Goal: Task Accomplishment & Management: Manage account settings

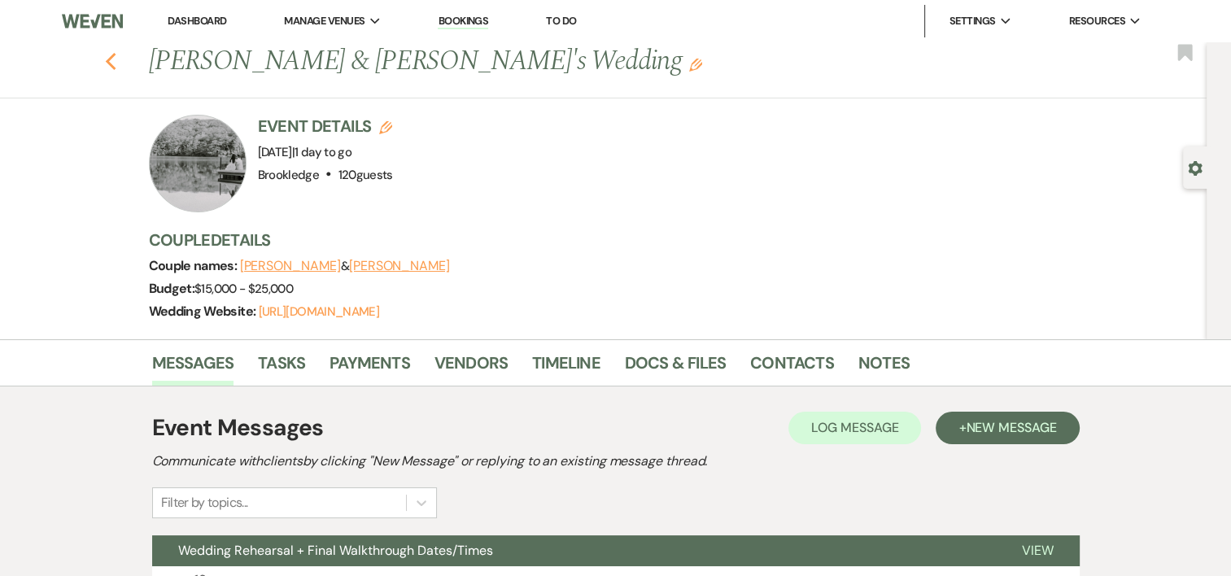
click at [116, 53] on icon "Previous" at bounding box center [111, 62] width 12 height 20
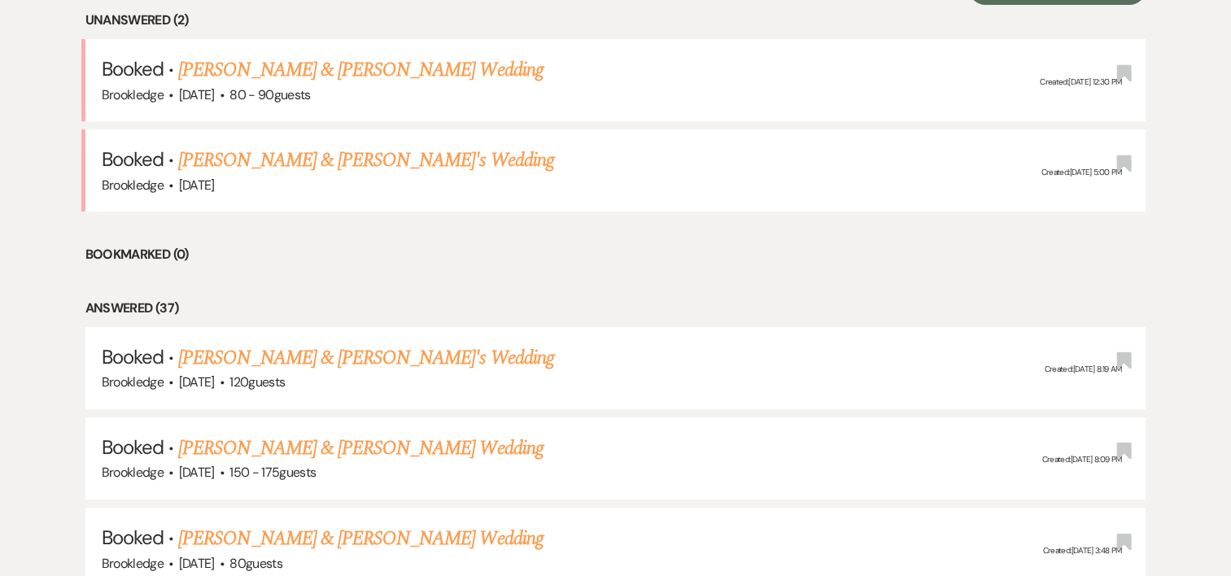
scroll to position [677, 0]
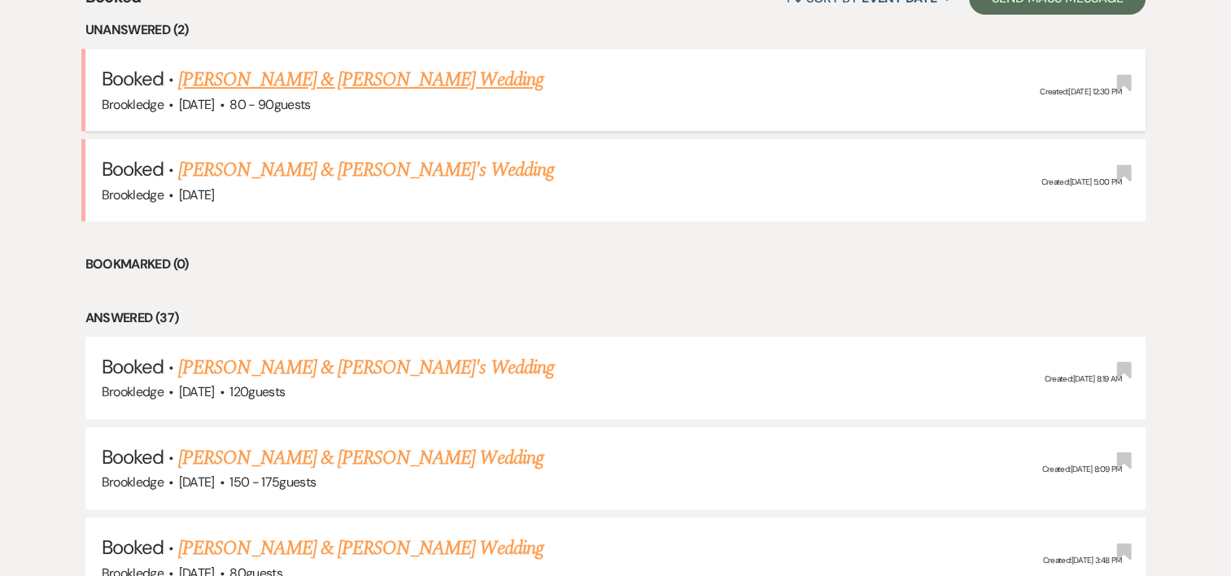
click at [318, 84] on link "[PERSON_NAME] & [PERSON_NAME] Wedding" at bounding box center [360, 79] width 364 height 29
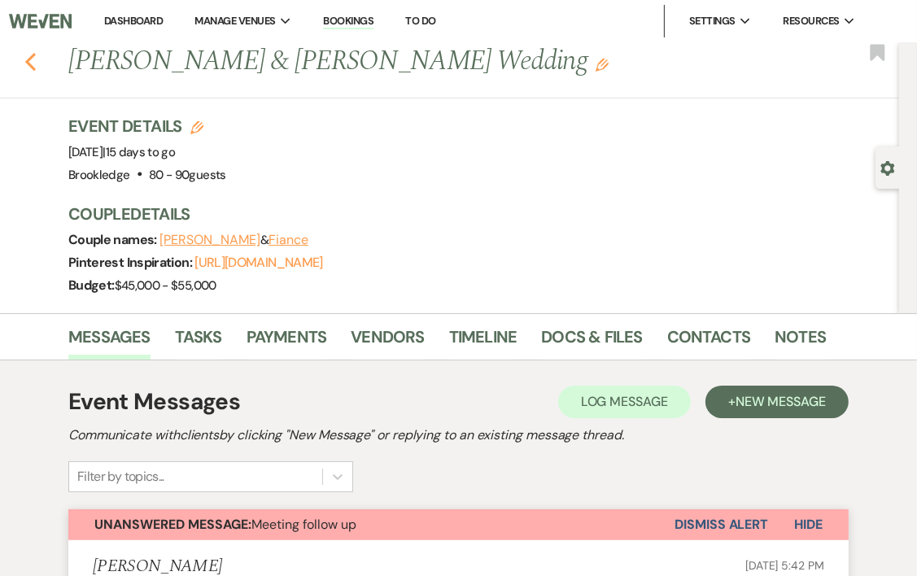
click at [25, 66] on icon "Previous" at bounding box center [30, 62] width 12 height 20
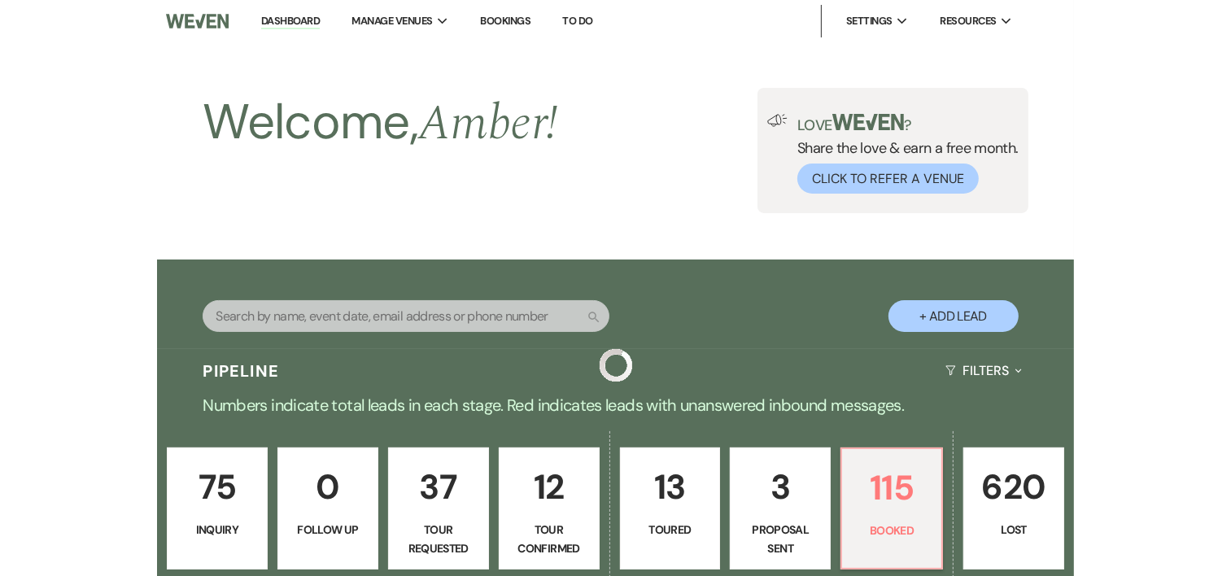
scroll to position [677, 0]
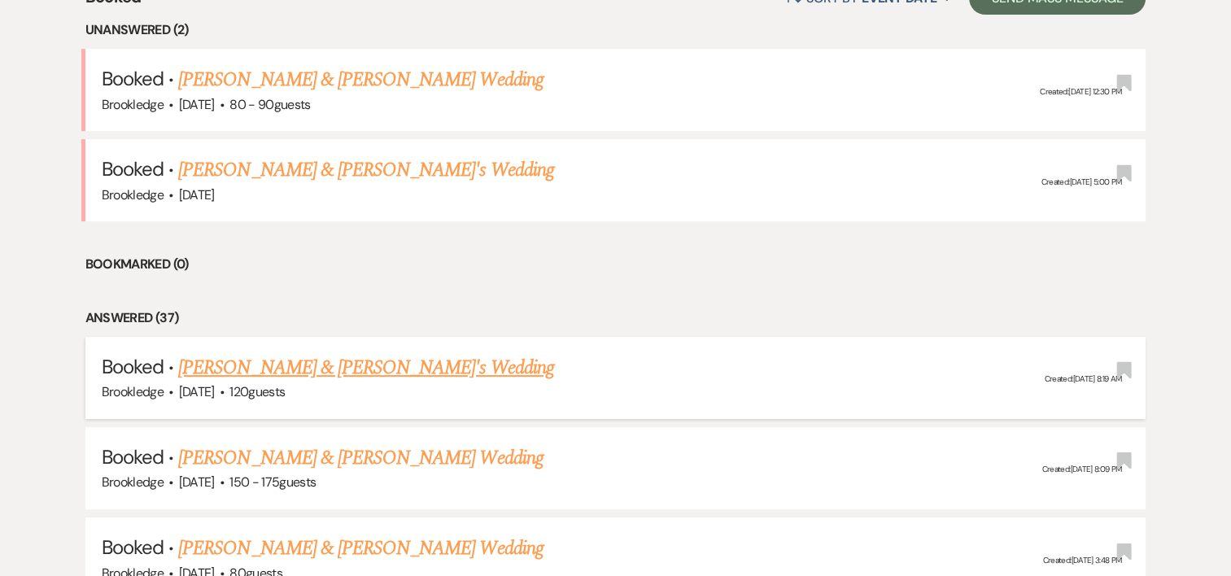
click at [325, 364] on link "[PERSON_NAME] & [PERSON_NAME]'s Wedding" at bounding box center [366, 367] width 376 height 29
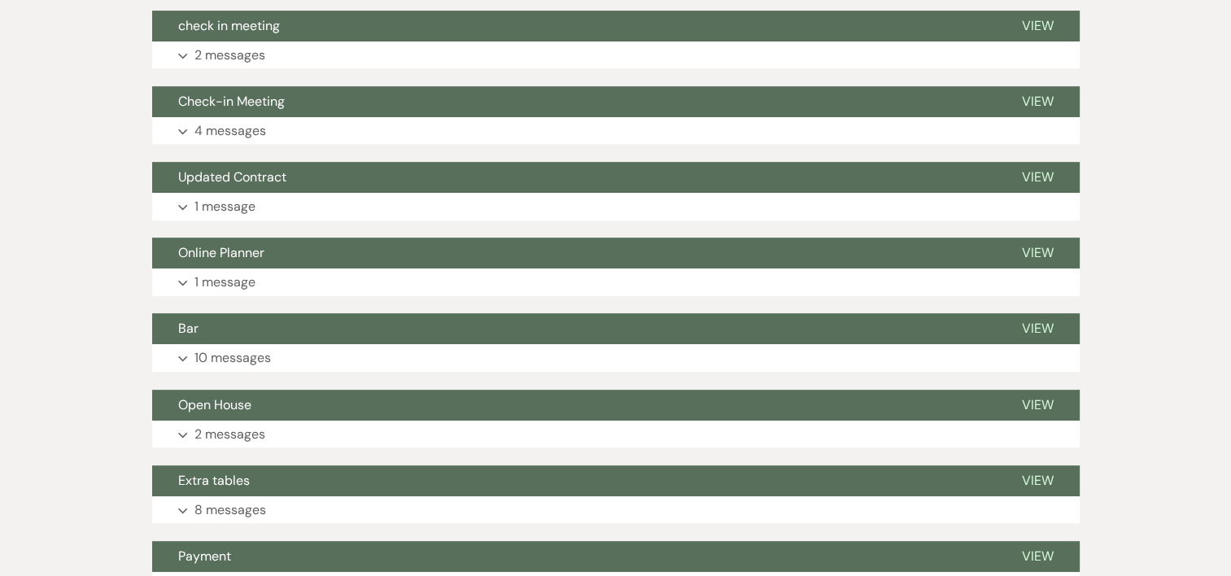
scroll to position [280, 0]
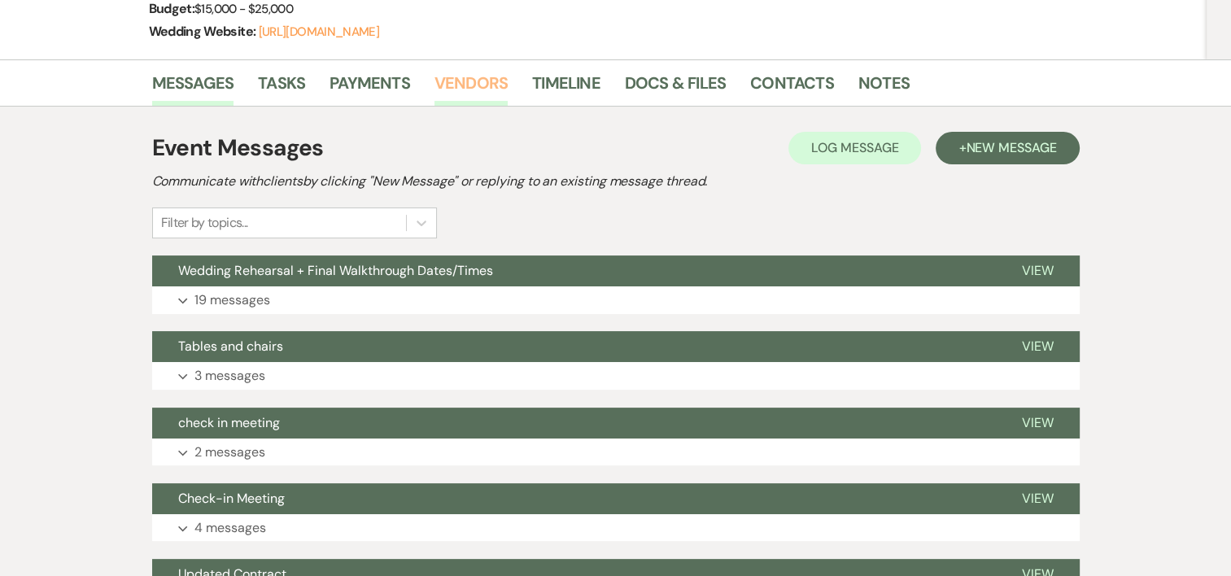
click at [469, 89] on link "Vendors" at bounding box center [470, 88] width 73 height 36
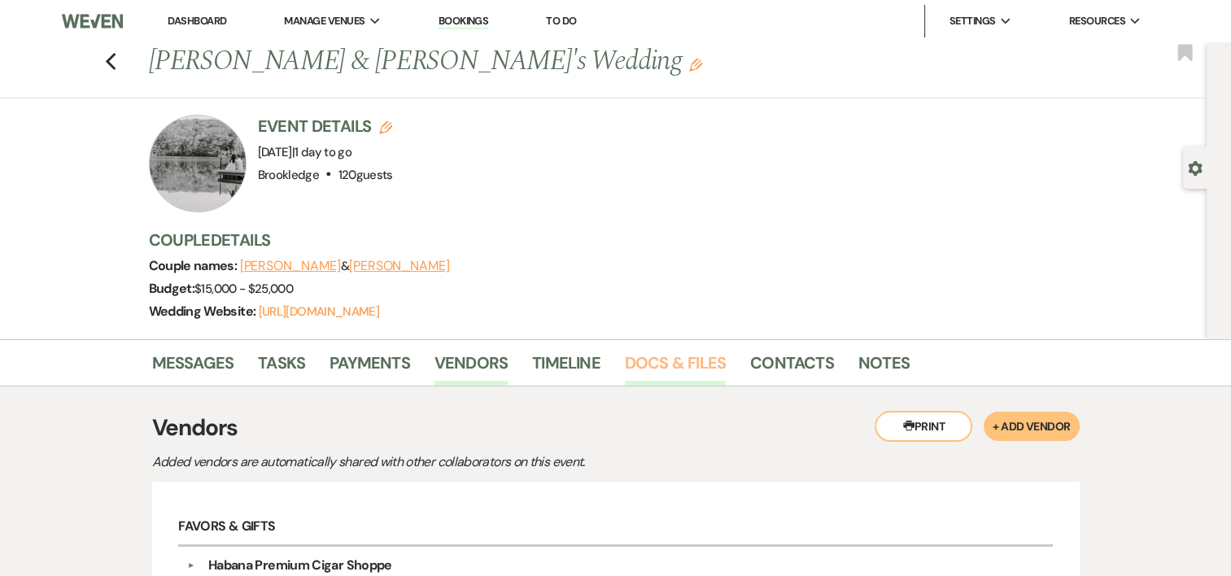
click at [662, 355] on link "Docs & Files" at bounding box center [675, 368] width 101 height 36
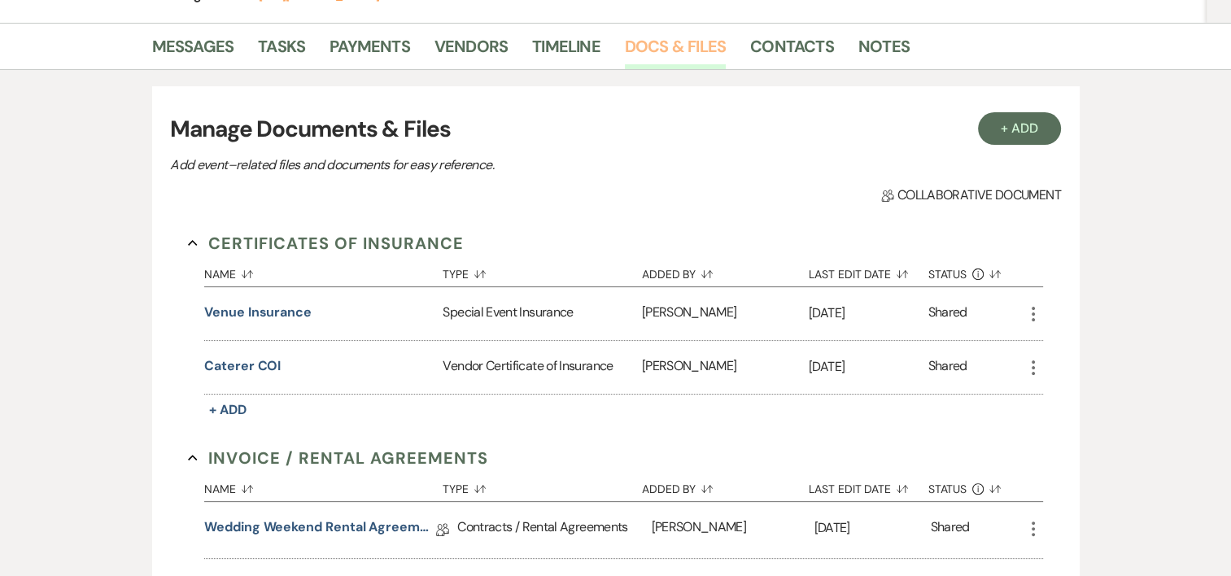
scroll to position [377, 0]
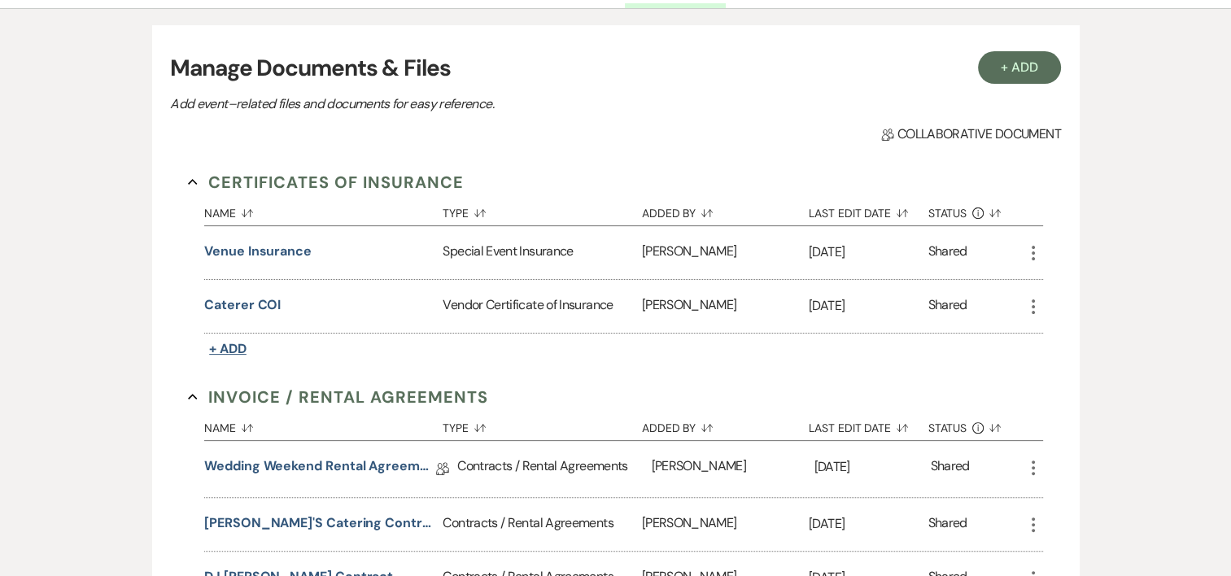
click at [223, 347] on span "+ Add" at bounding box center [227, 348] width 37 height 17
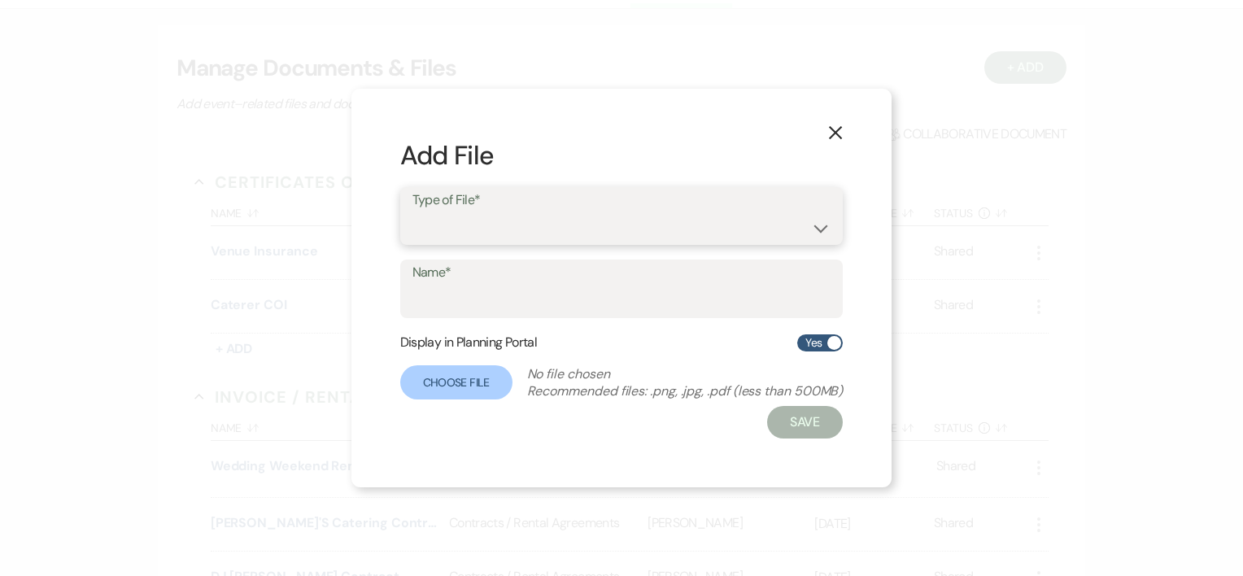
click at [813, 230] on select "Special Event Insurance Vendor Certificate of Insurance" at bounding box center [621, 228] width 419 height 32
select select "18"
click at [412, 212] on select "Special Event Insurance Vendor Certificate of Insurance" at bounding box center [621, 228] width 419 height 32
click at [517, 273] on label "Name*" at bounding box center [621, 273] width 419 height 24
click at [517, 285] on input "Name*" at bounding box center [621, 301] width 419 height 32
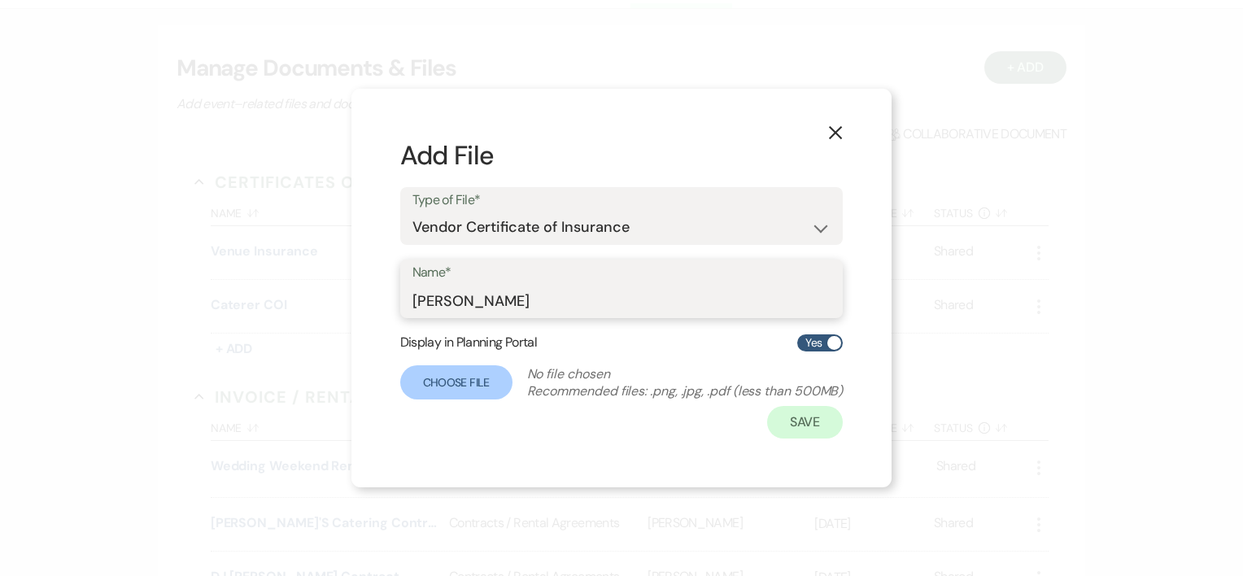
type input "[PERSON_NAME]"
click at [830, 425] on button "Save" at bounding box center [805, 422] width 76 height 33
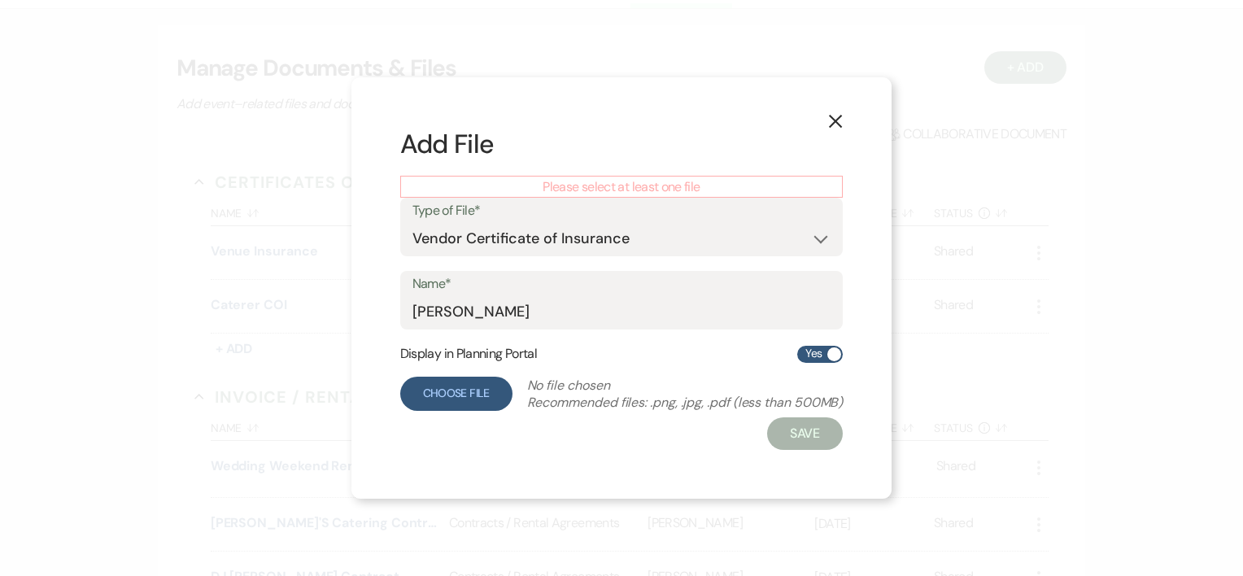
click at [449, 404] on label "Choose File" at bounding box center [456, 394] width 112 height 34
click at [0, 0] on input "Choose File" at bounding box center [0, 0] width 0 height 0
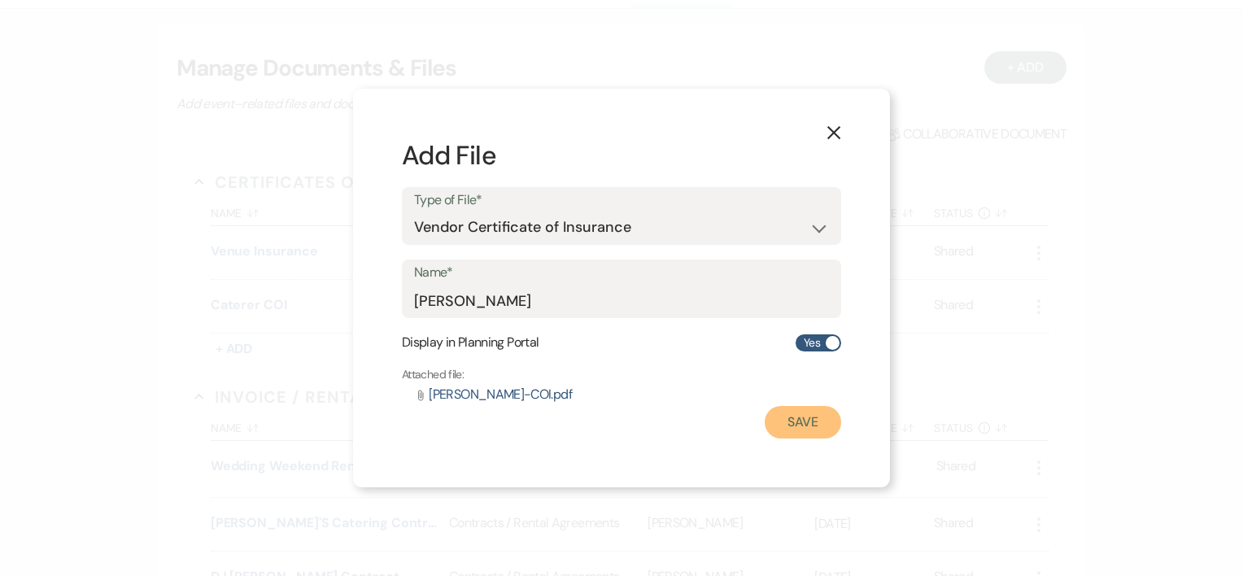
click at [804, 420] on button "Save" at bounding box center [803, 422] width 76 height 33
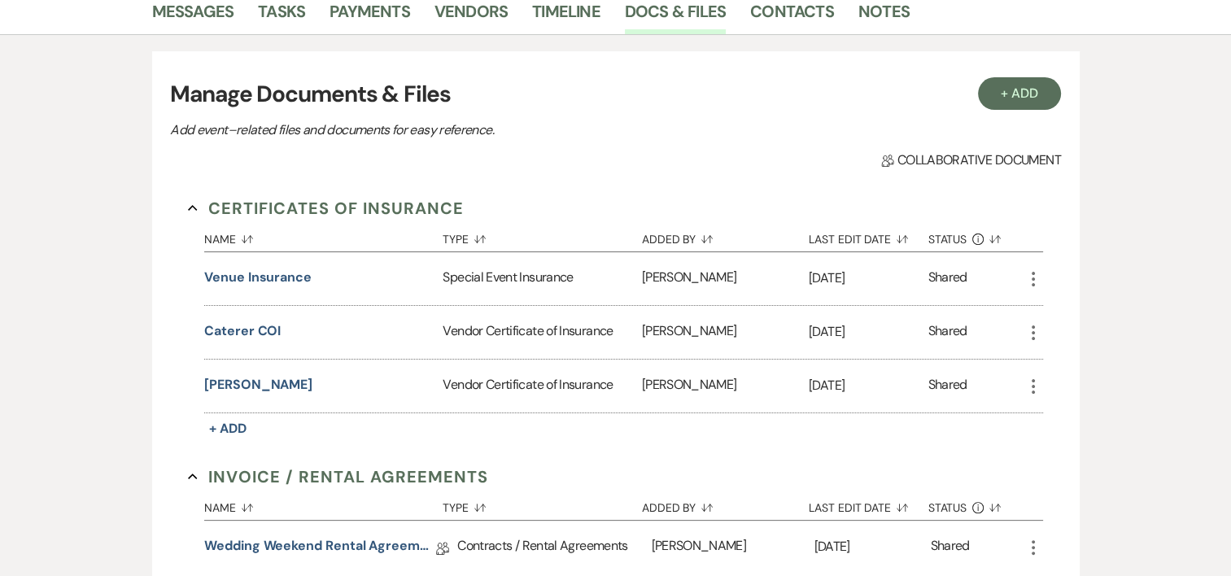
scroll to position [354, 0]
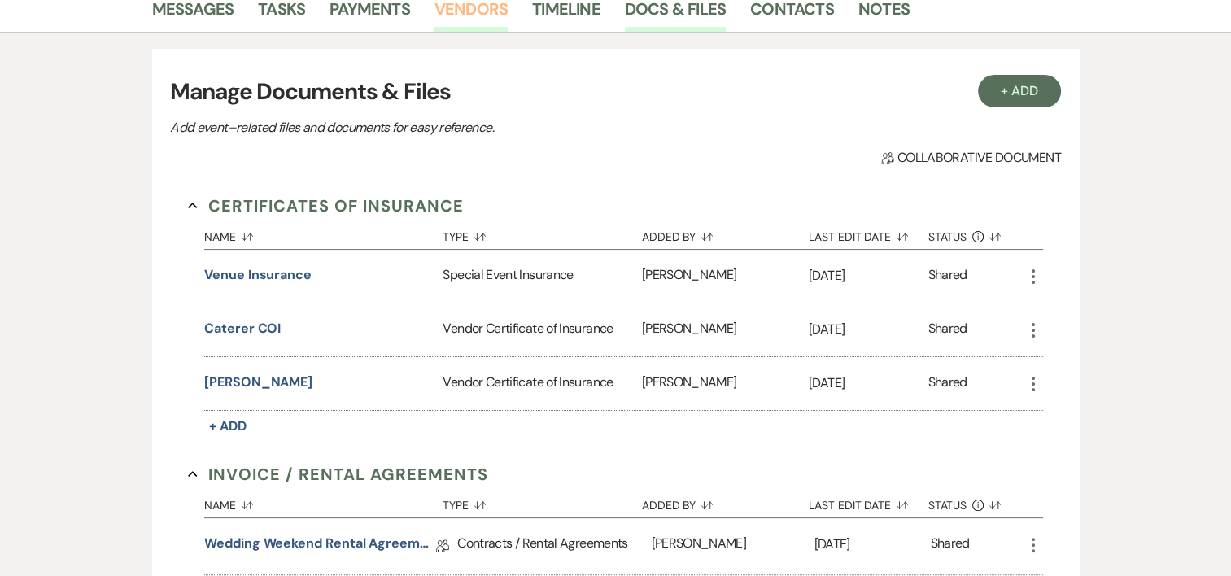
click at [477, 16] on link "Vendors" at bounding box center [470, 14] width 73 height 36
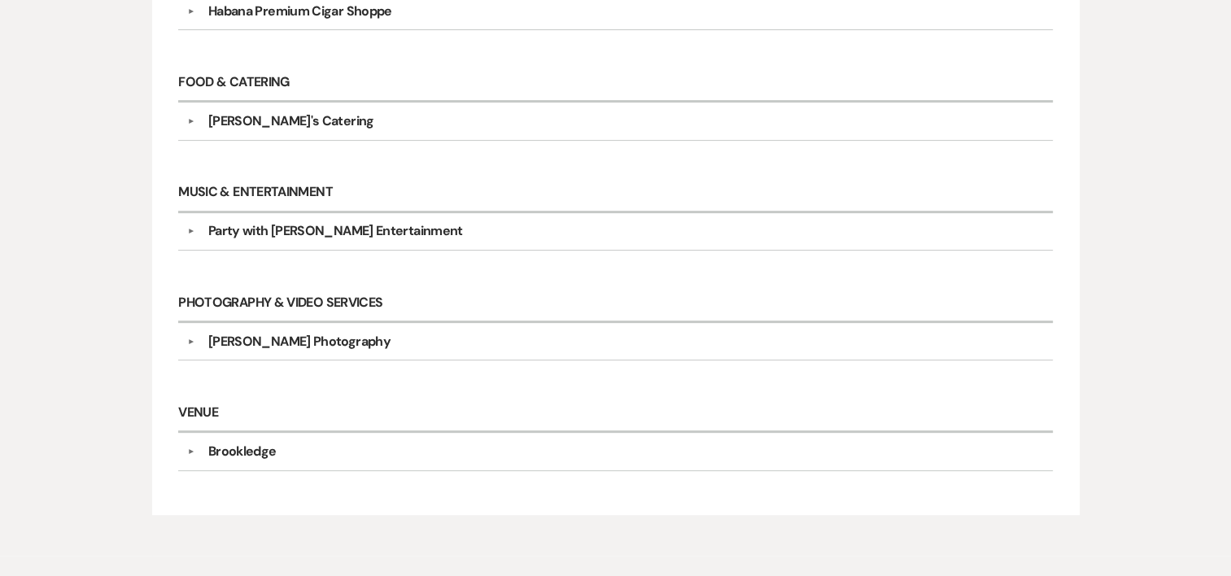
scroll to position [361, 0]
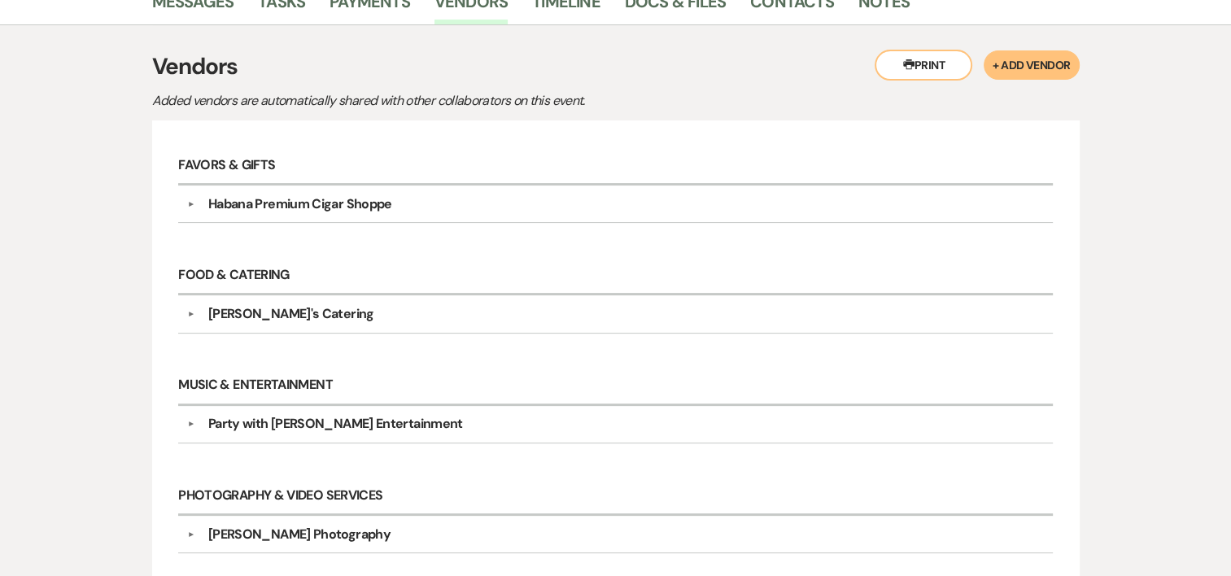
click at [359, 196] on div "Habana Premium Cigar Shoppe" at bounding box center [300, 204] width 184 height 20
